Goal: Find specific page/section: Find specific page/section

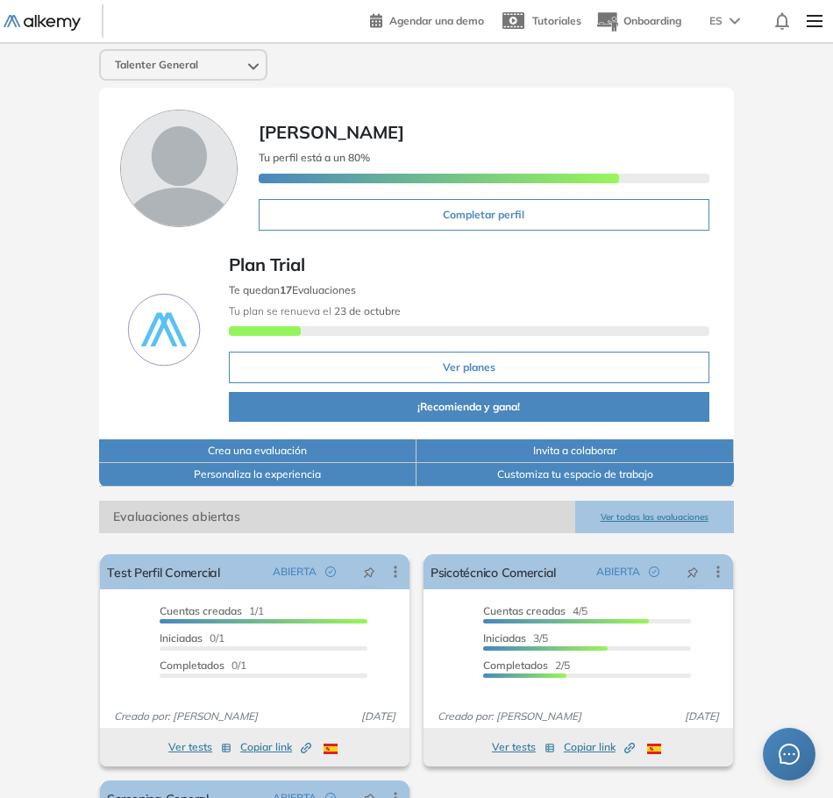
click at [805, 30] on img at bounding box center [815, 21] width 30 height 35
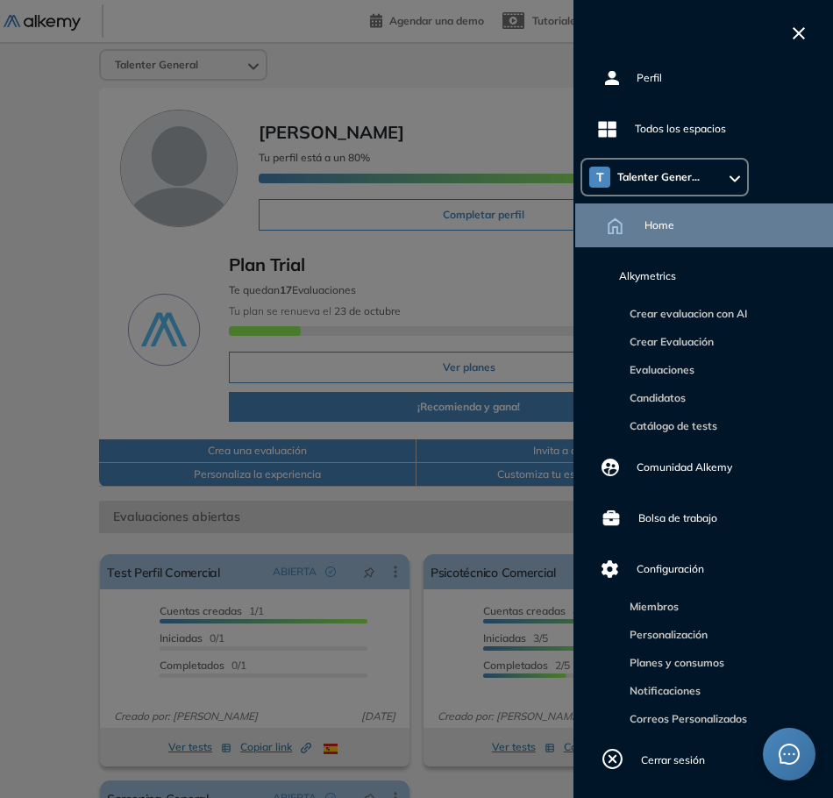
click at [701, 166] on div "T Talenter Gener..." at bounding box center [664, 177] width 165 height 35
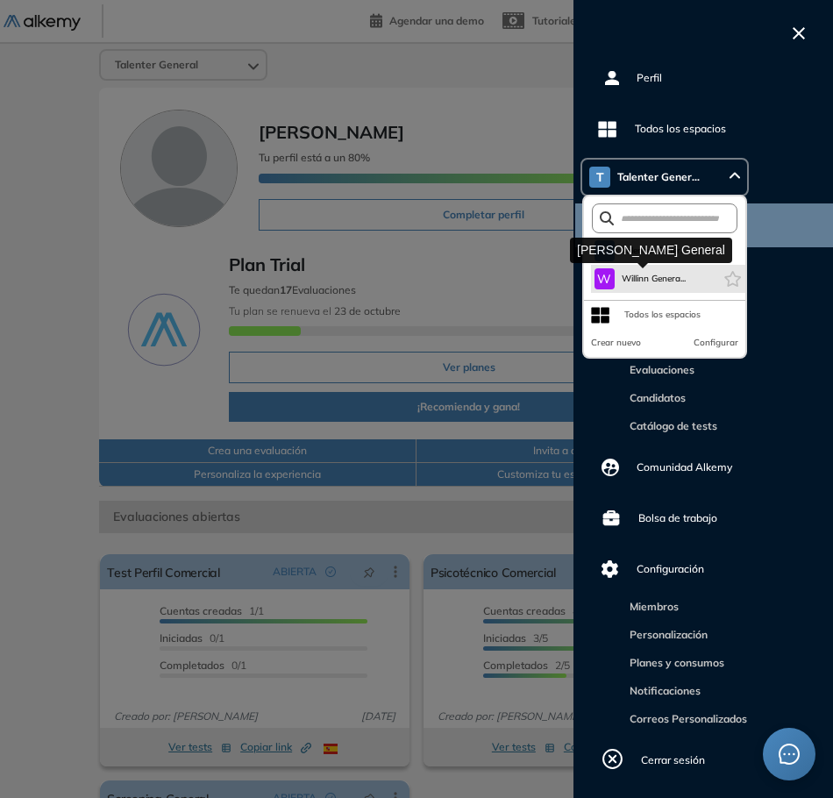
click at [659, 272] on span "Willinn Genera..." at bounding box center [654, 279] width 65 height 14
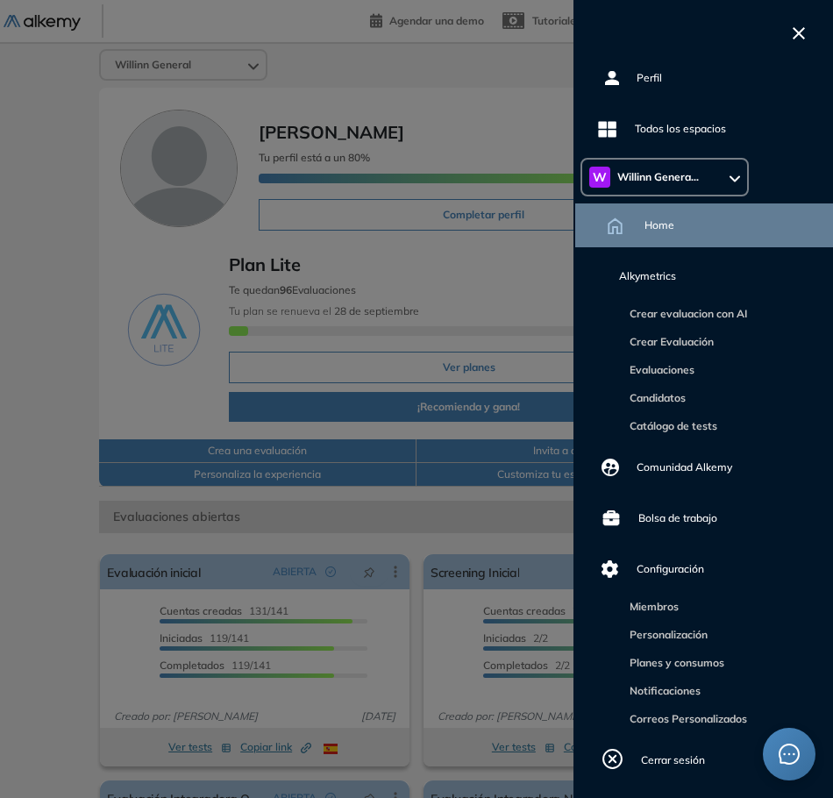
click at [797, 32] on icon "button" at bounding box center [799, 33] width 12 height 12
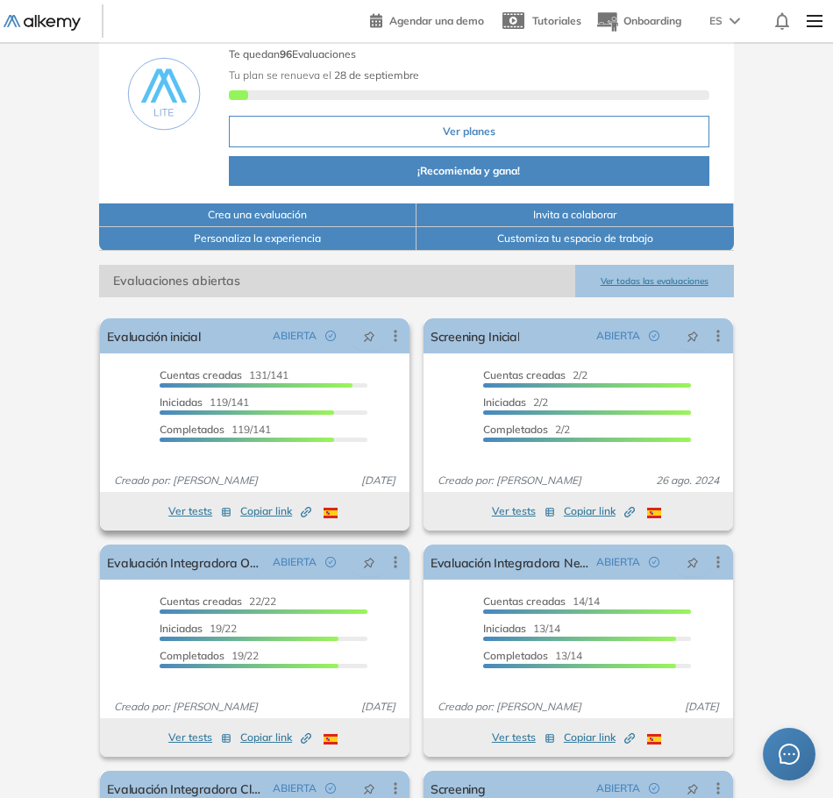
scroll to position [263, 0]
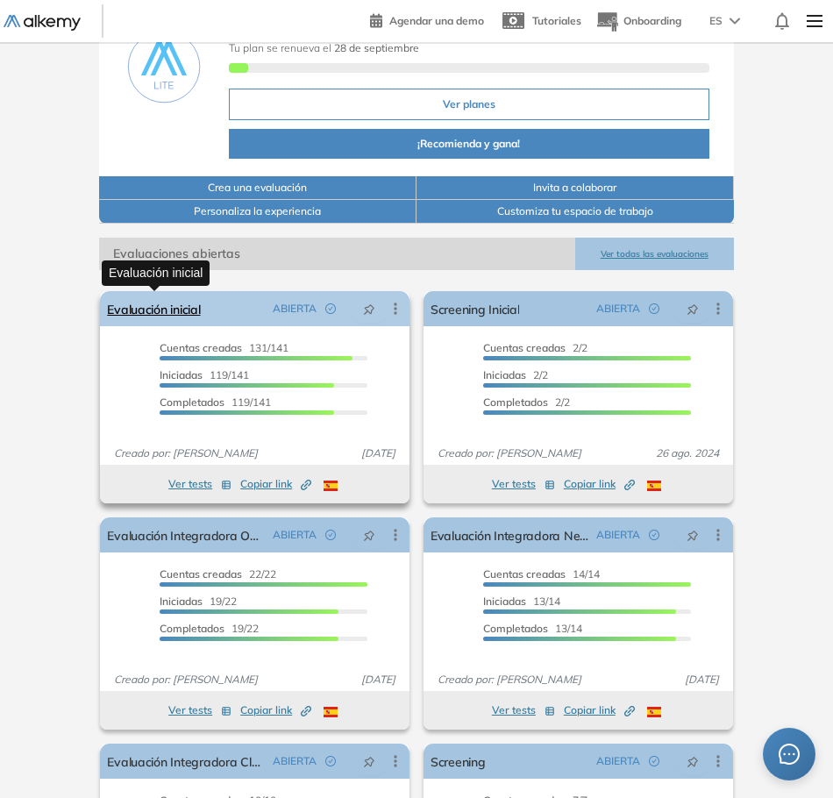
click at [189, 314] on link "Evaluación inicial" at bounding box center [153, 308] width 93 height 35
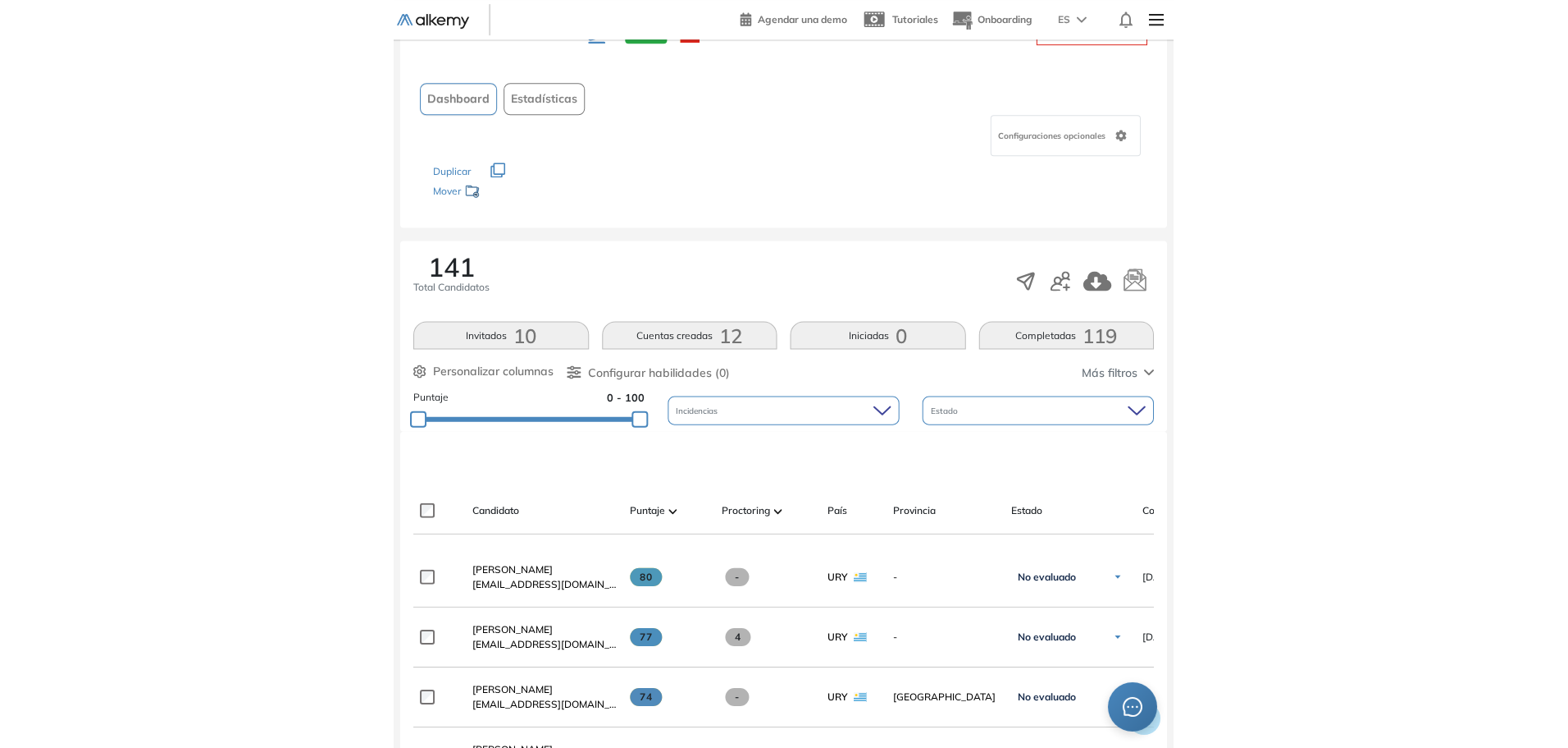
scroll to position [164, 0]
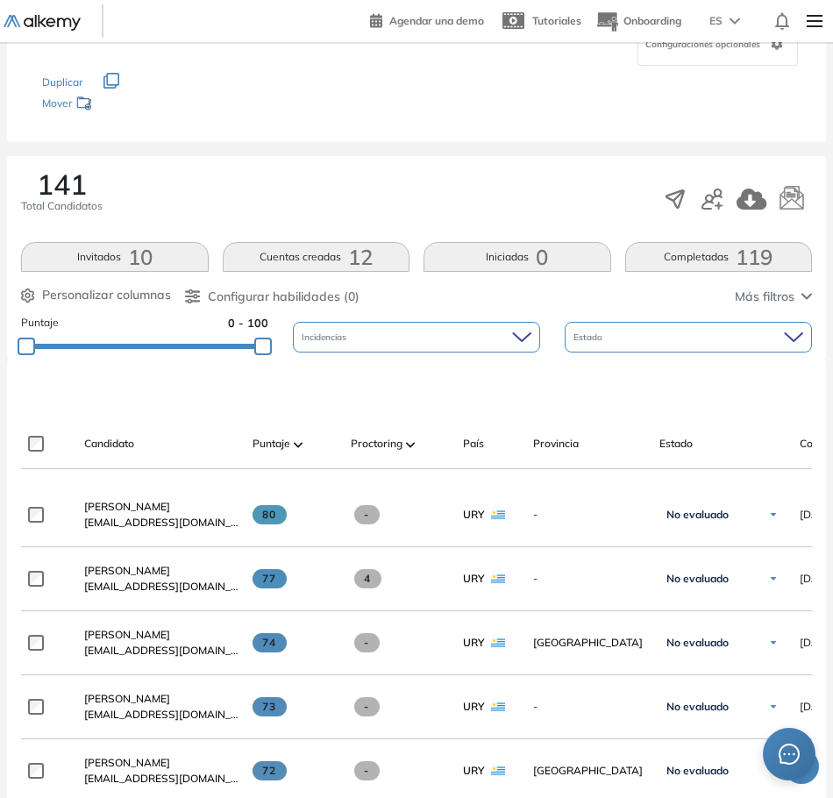
click at [732, 300] on div "Personalizar columnas Personalizar columnas Candidato [PERSON_NAME] Puntaje [PE…" at bounding box center [416, 297] width 791 height 22
click at [749, 299] on span "Más filtros" at bounding box center [765, 297] width 60 height 18
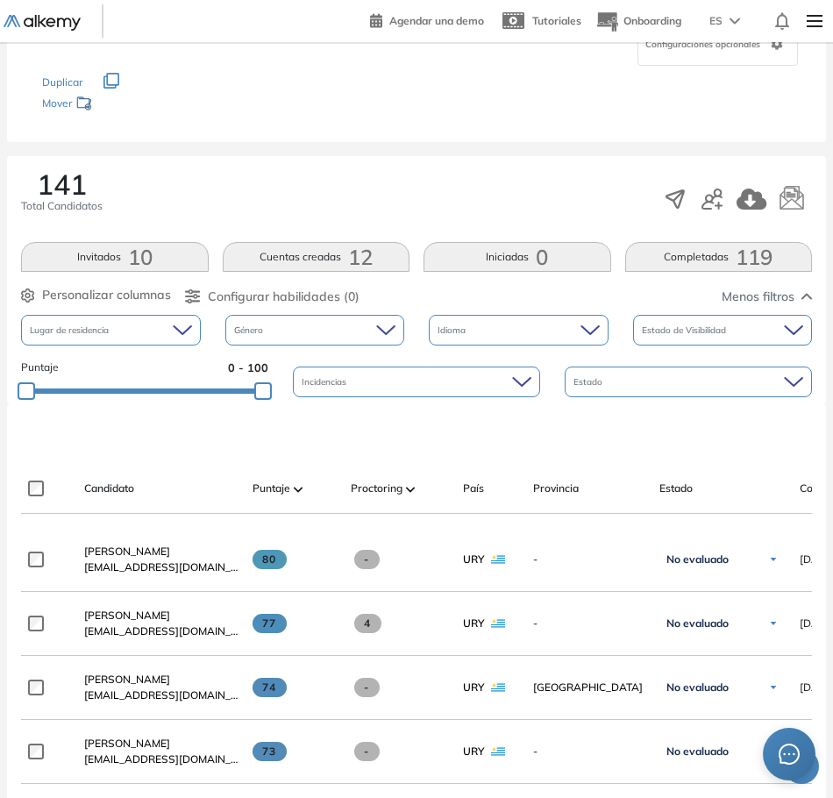
click at [604, 386] on span "Estado" at bounding box center [589, 381] width 32 height 13
click at [555, 430] on div at bounding box center [420, 434] width 791 height 53
click at [705, 338] on div "Estado de Visibilidad" at bounding box center [723, 330] width 180 height 31
click at [538, 379] on div "Incidencias" at bounding box center [416, 381] width 247 height 31
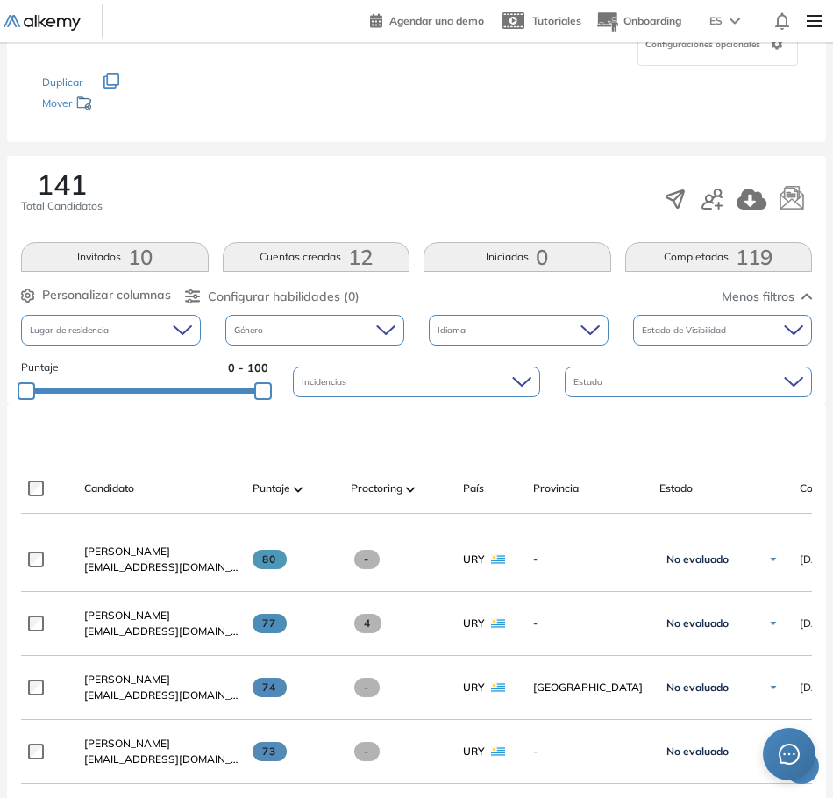
click at [372, 338] on div "Género" at bounding box center [315, 330] width 180 height 31
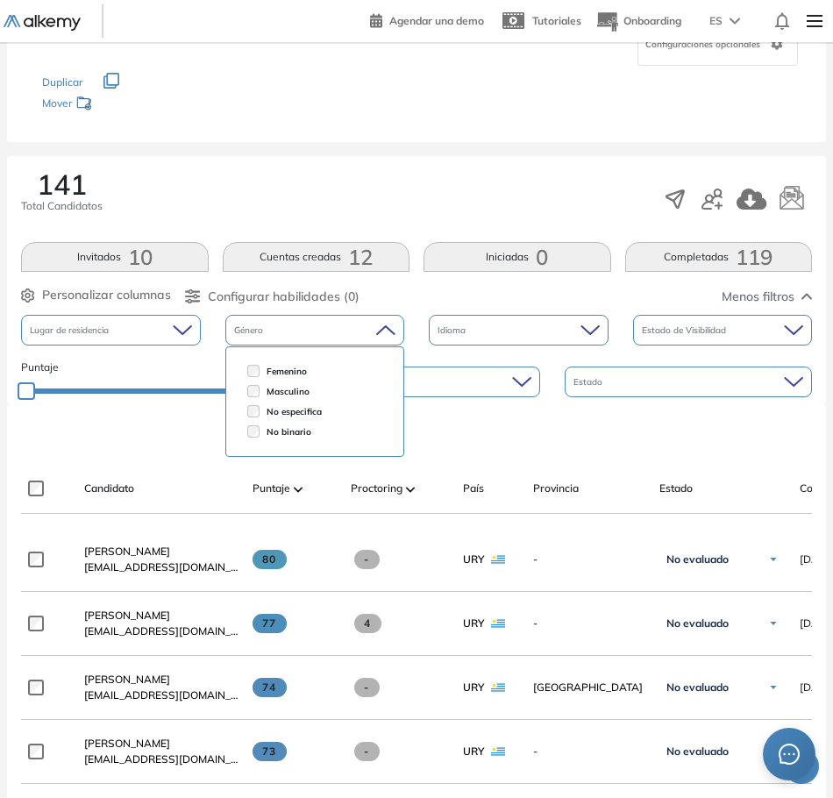
click at [614, 369] on div "Estado" at bounding box center [688, 381] width 247 height 31
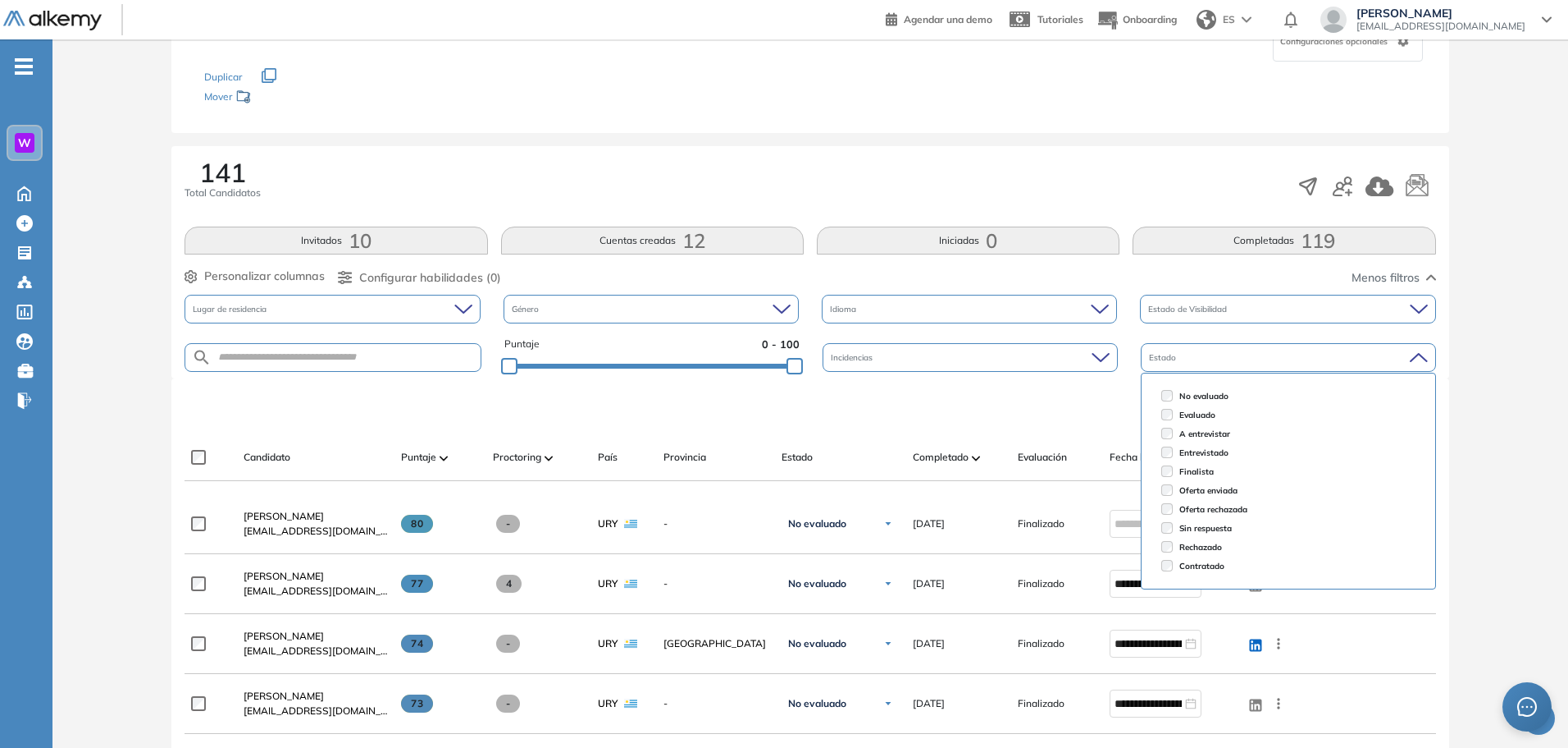
click at [785, 390] on div at bounding box center [813, 406] width 1251 height 50
click at [785, 246] on button "Completadas 119" at bounding box center [1285, 241] width 303 height 28
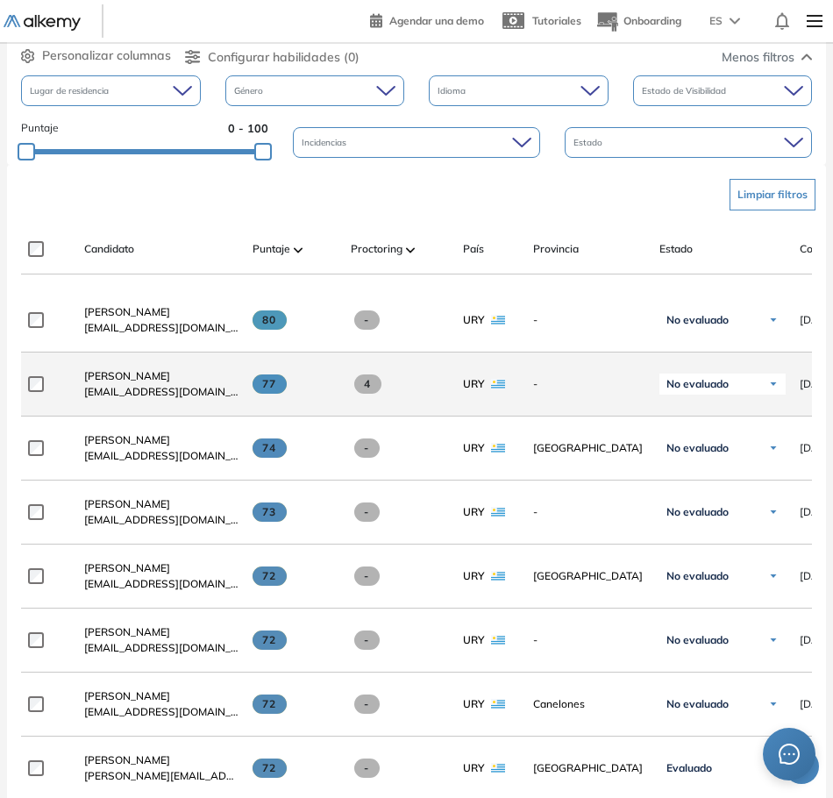
scroll to position [438, 0]
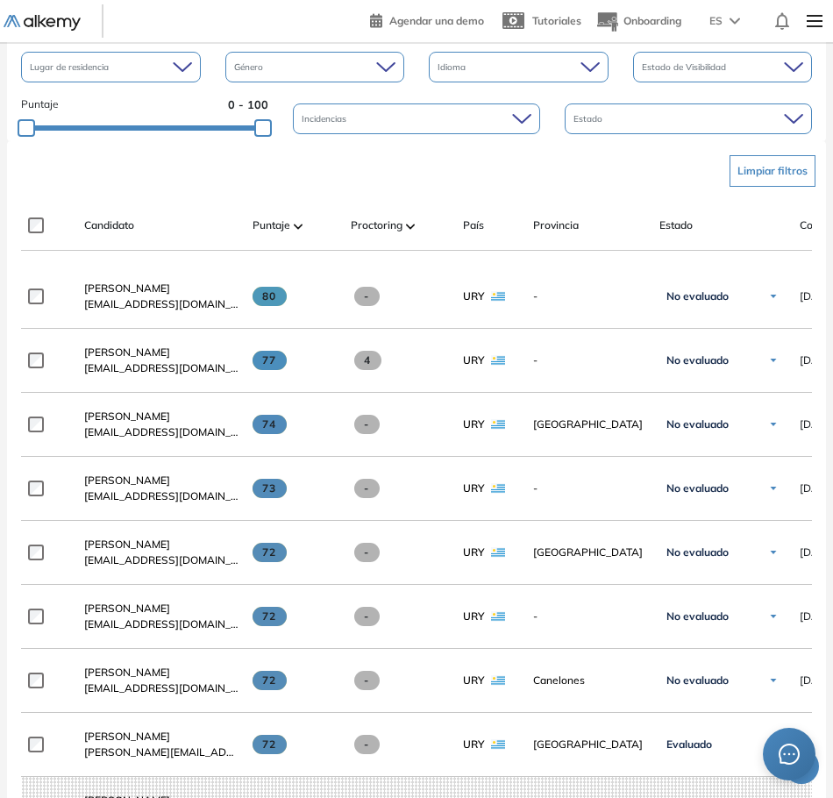
drag, startPoint x: 640, startPoint y: 190, endPoint x: 613, endPoint y: 173, distance: 32.3
click at [613, 173] on div "Limpiar filtros" at bounding box center [420, 171] width 791 height 53
click at [613, 172] on div "Limpiar filtros" at bounding box center [420, 171] width 791 height 53
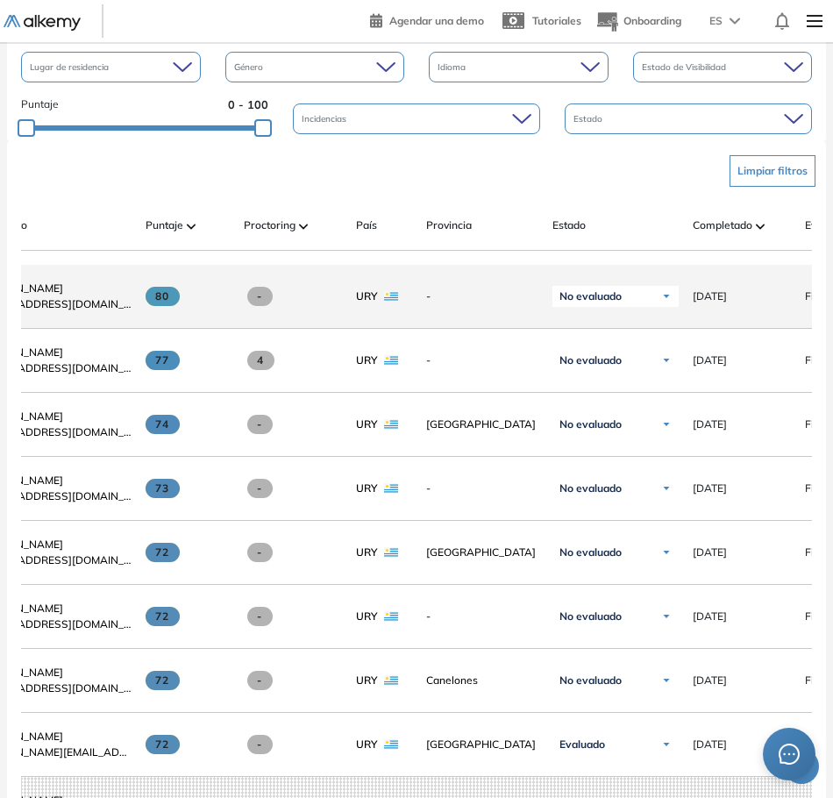
scroll to position [0, 117]
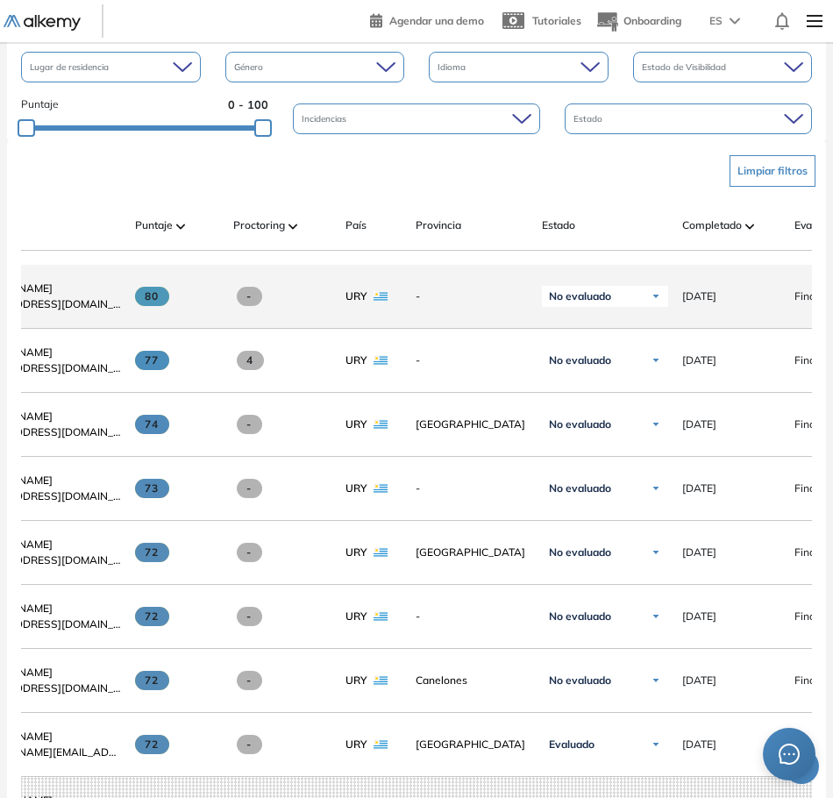
click at [601, 273] on div "No evaluado No evaluado Evaluado A entrevistar Entrevistado Finalista Oferta en…" at bounding box center [598, 296] width 140 height 63
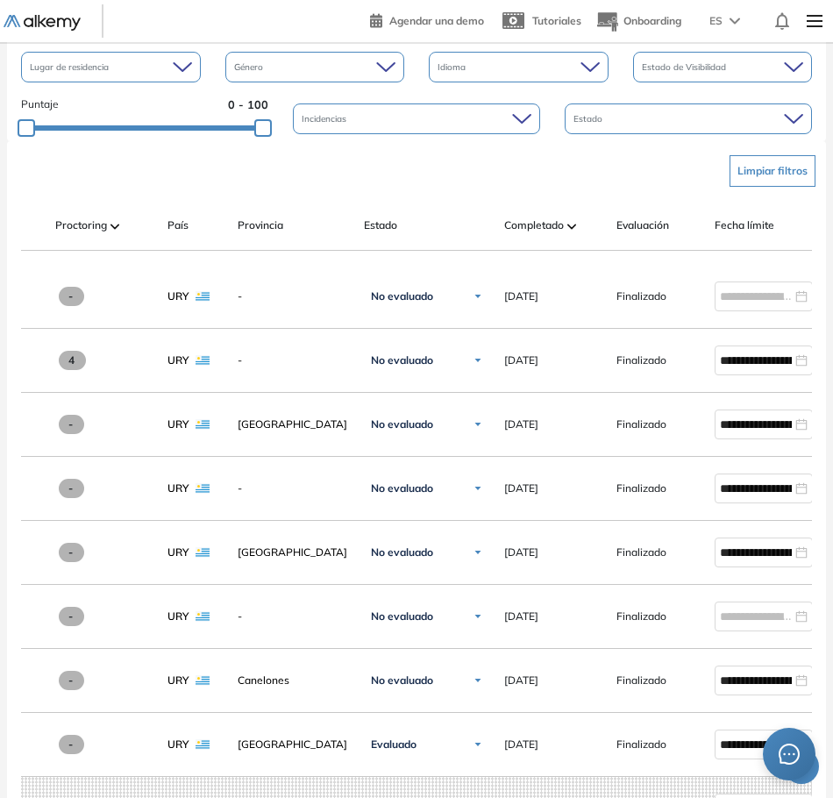
scroll to position [0, 388]
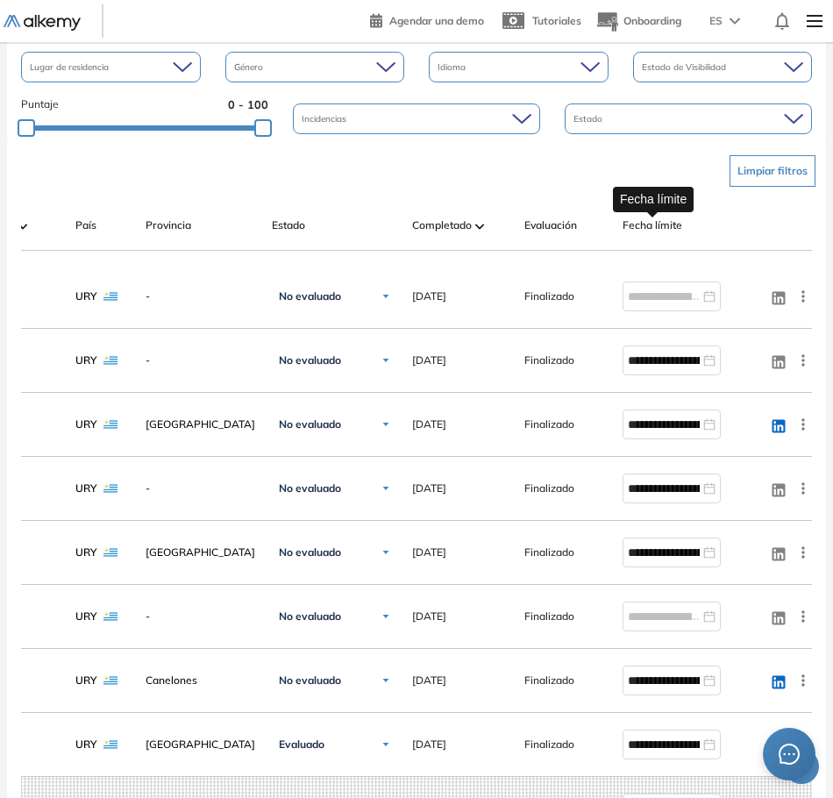
click at [669, 221] on span "Fecha límite" at bounding box center [653, 225] width 60 height 16
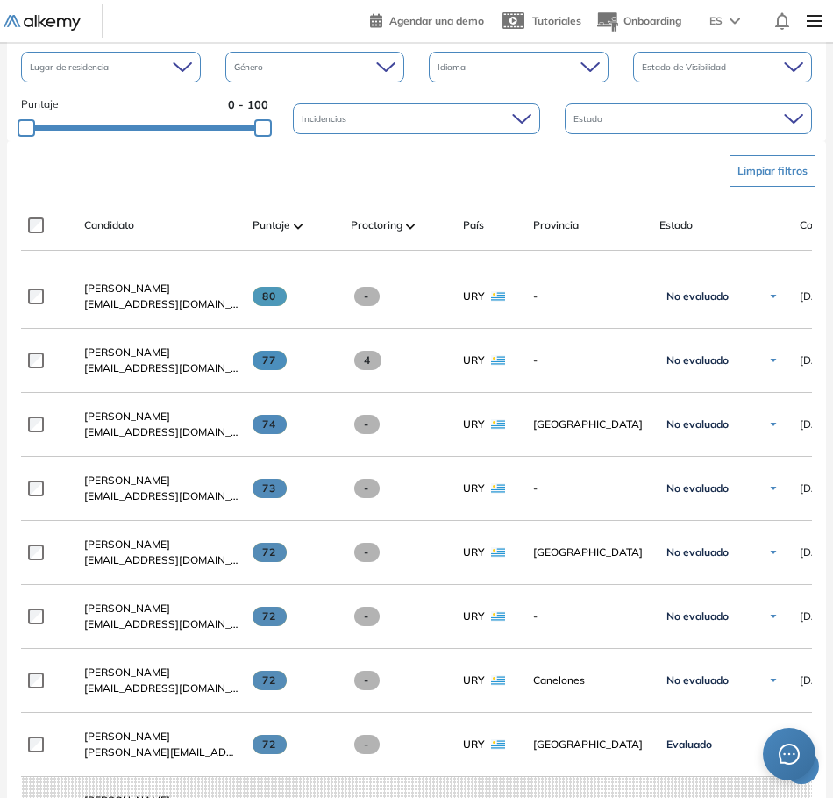
scroll to position [0, 0]
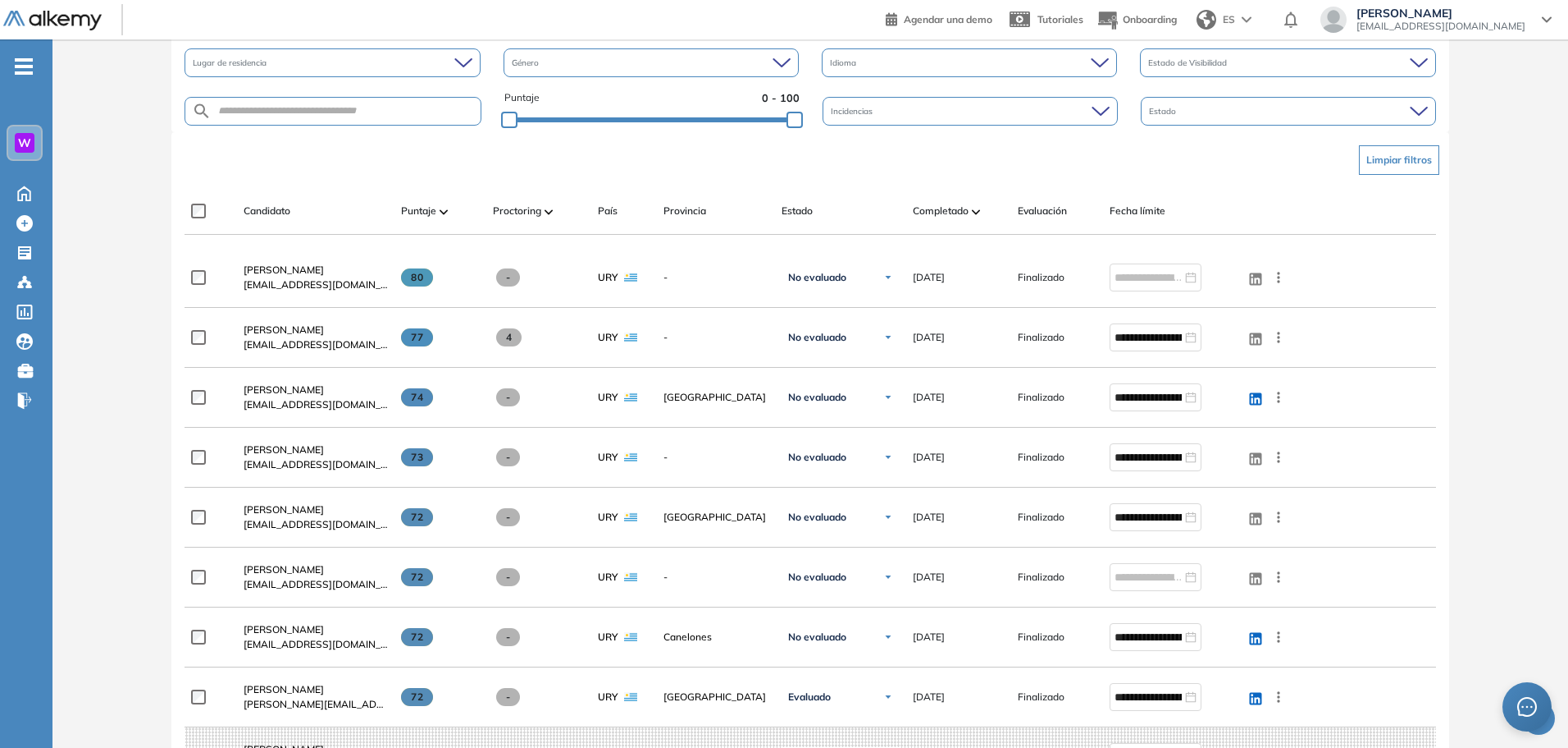
click at [785, 213] on div "Completado" at bounding box center [959, 211] width 92 height 20
